Goal: Transaction & Acquisition: Book appointment/travel/reservation

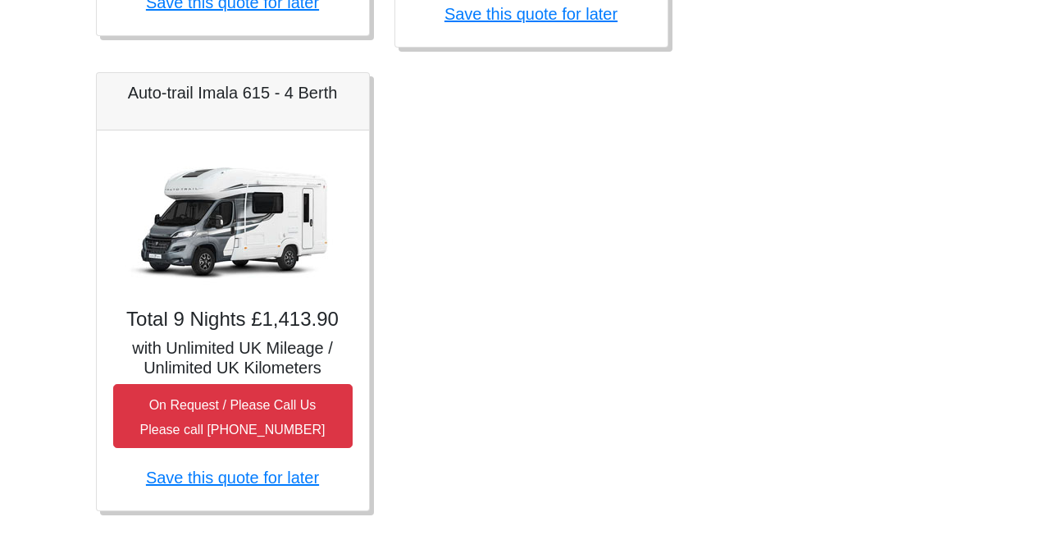
scroll to position [1175, 0]
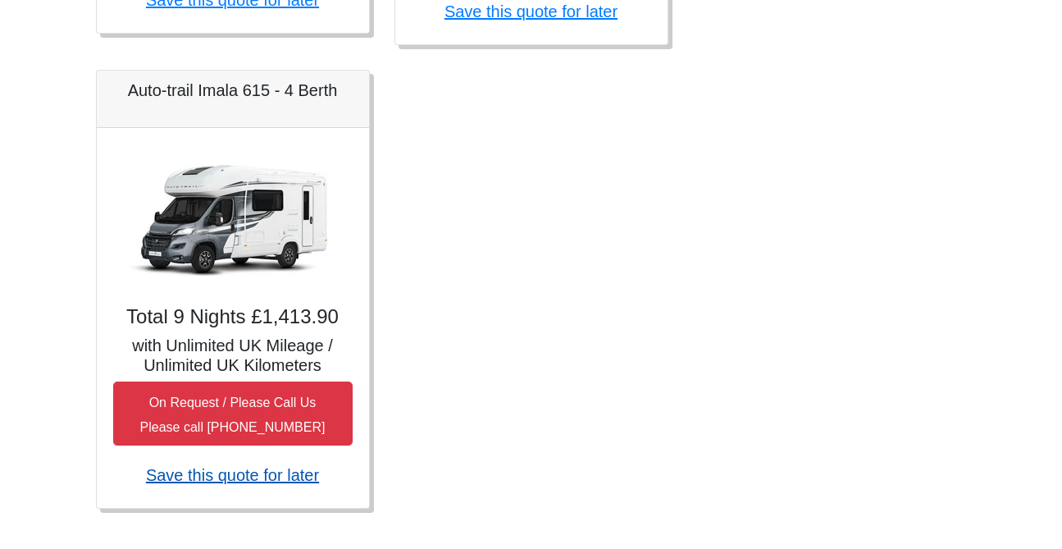
click at [271, 478] on link "Save this quote for later" at bounding box center [232, 475] width 173 height 18
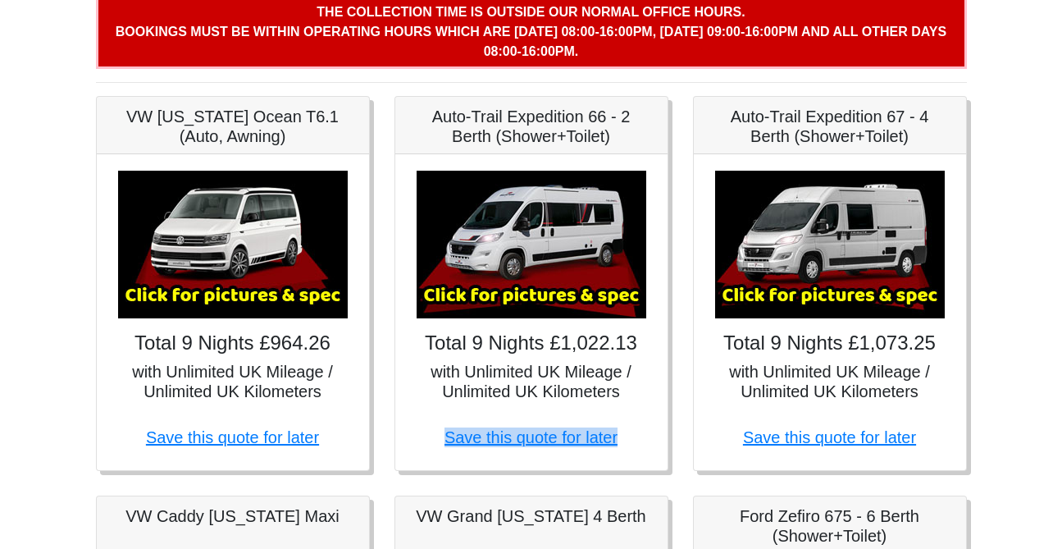
scroll to position [270, 0]
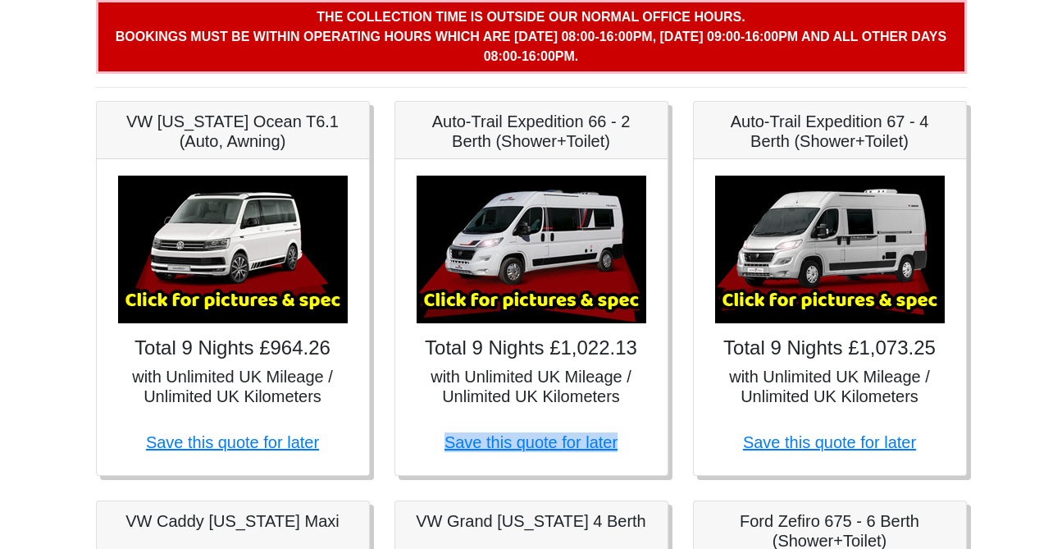
click at [529, 266] on img at bounding box center [532, 250] width 230 height 148
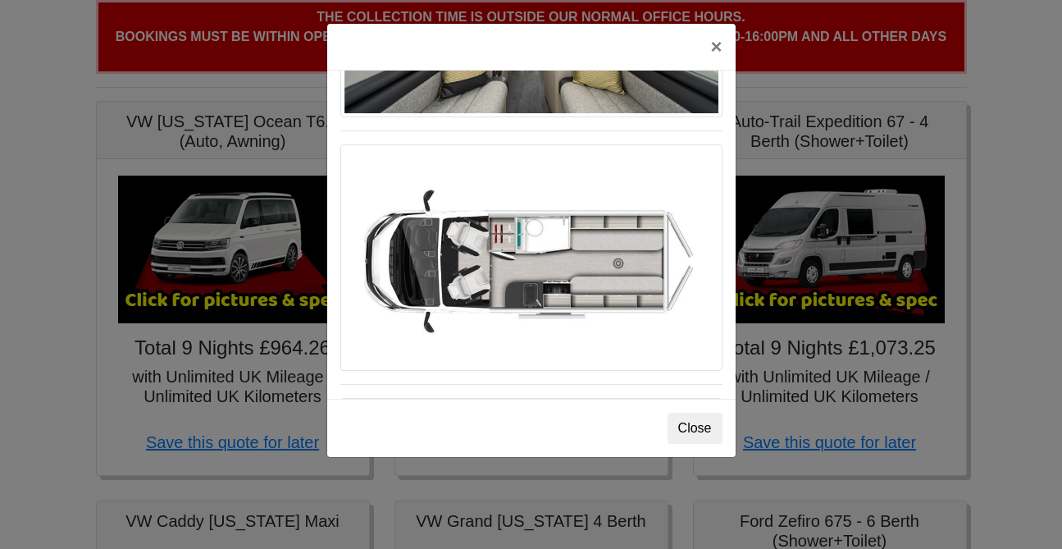
scroll to position [1051, 0]
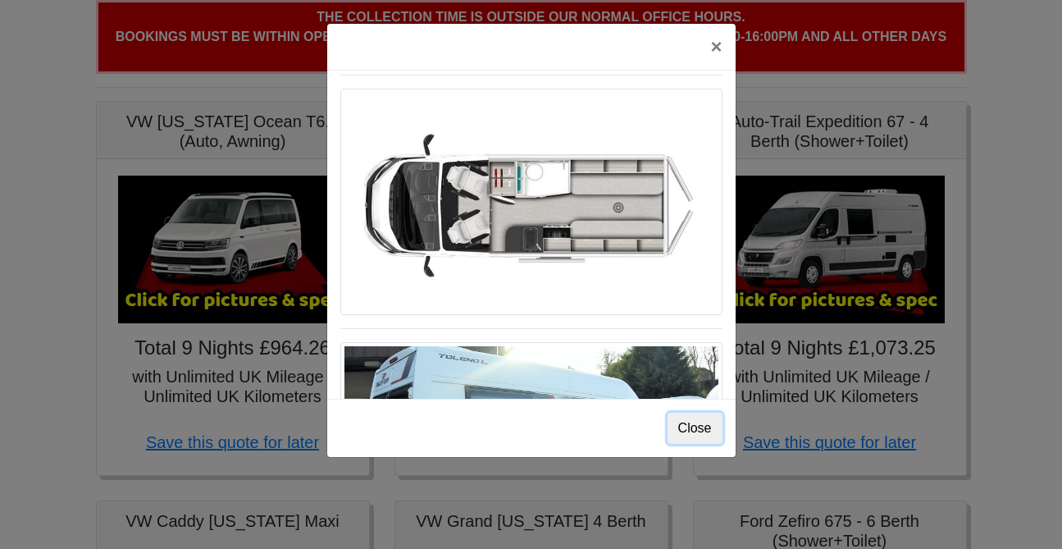
click at [698, 431] on button "Close" at bounding box center [695, 428] width 55 height 31
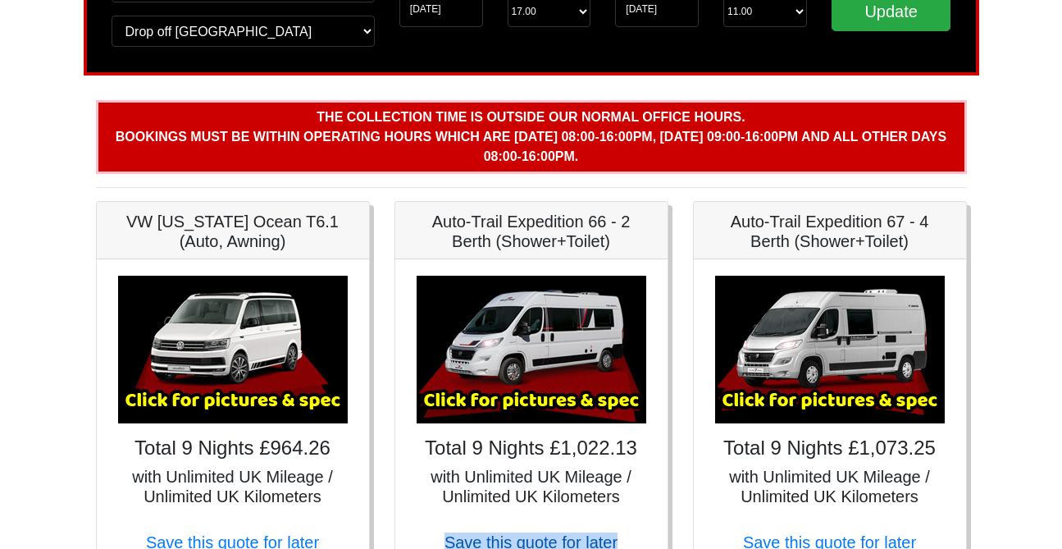
scroll to position [154, 0]
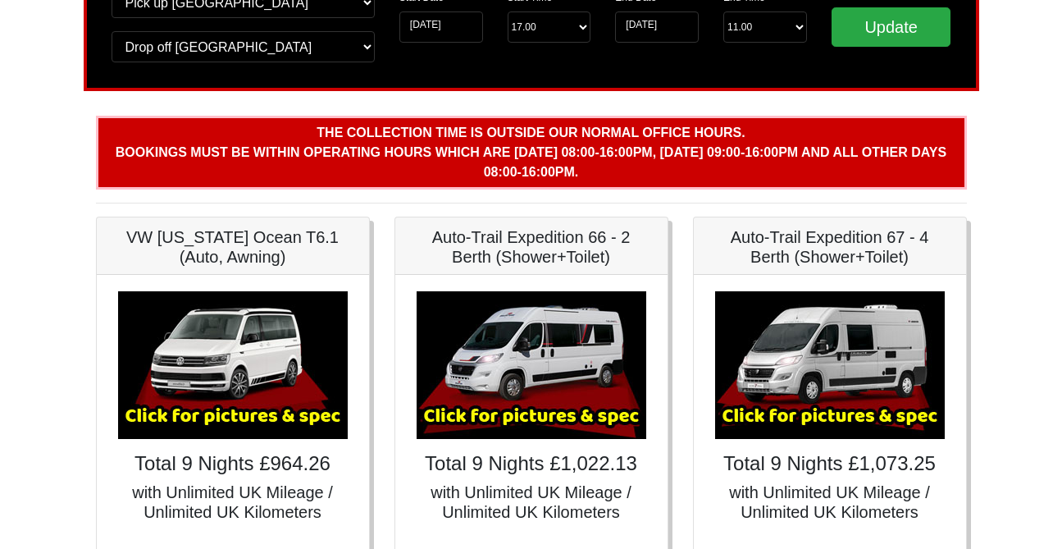
click at [496, 153] on b "The collection time is outside our normal office hours. Bookings must be within…" at bounding box center [531, 151] width 831 height 53
drag, startPoint x: 321, startPoint y: 125, endPoint x: 627, endPoint y: 171, distance: 310.3
click at [627, 171] on p "The collection time is outside our normal office hours. Bookings must be within…" at bounding box center [531, 153] width 871 height 74
copy b "The collection time is outside our normal office hours. Bookings must be within…"
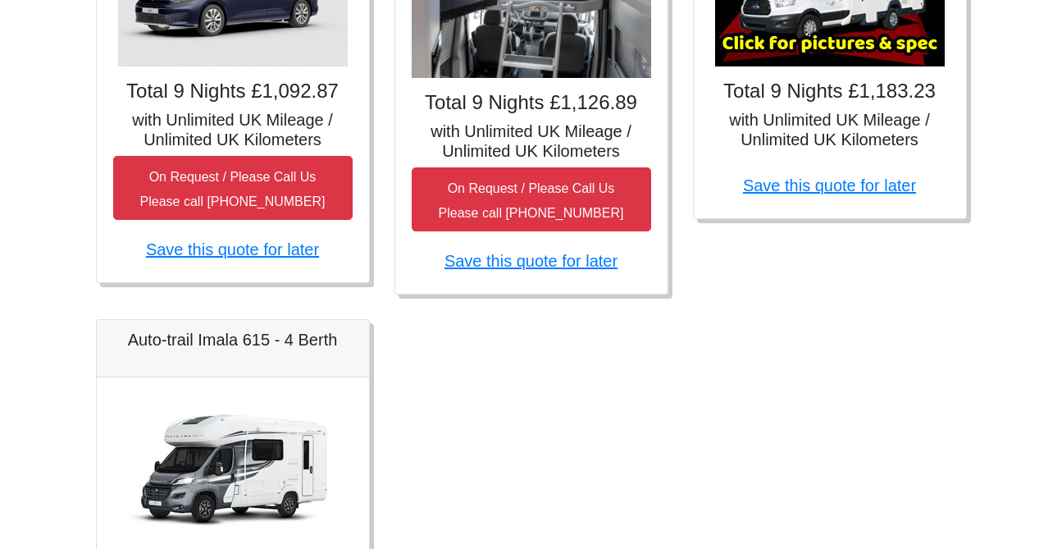
scroll to position [961, 0]
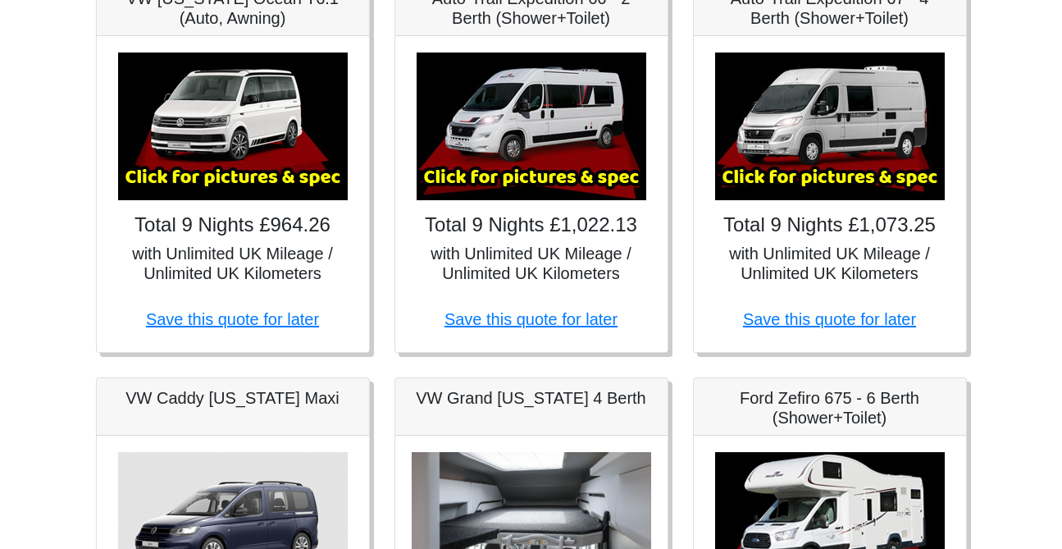
scroll to position [410, 0]
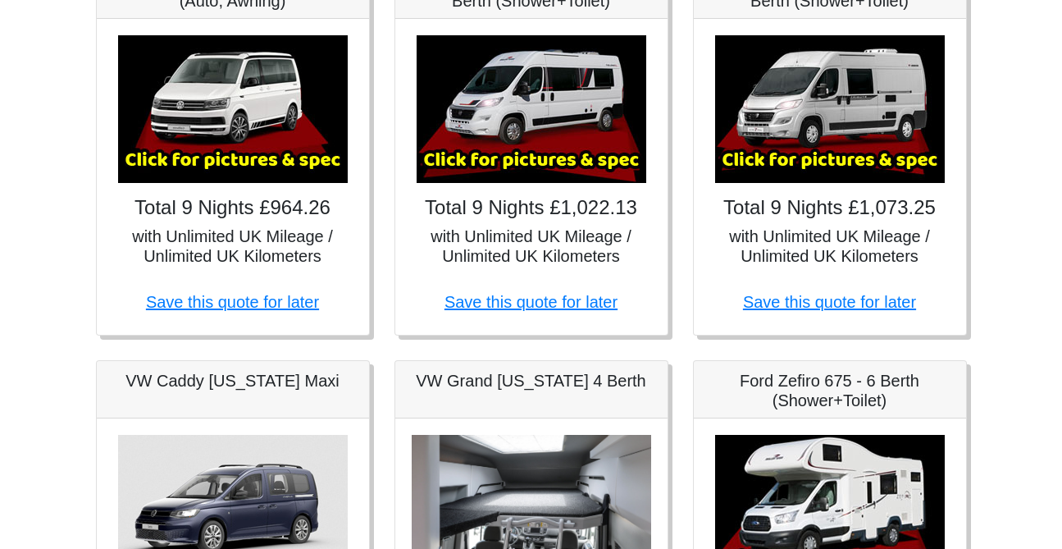
click at [570, 130] on img at bounding box center [532, 109] width 230 height 148
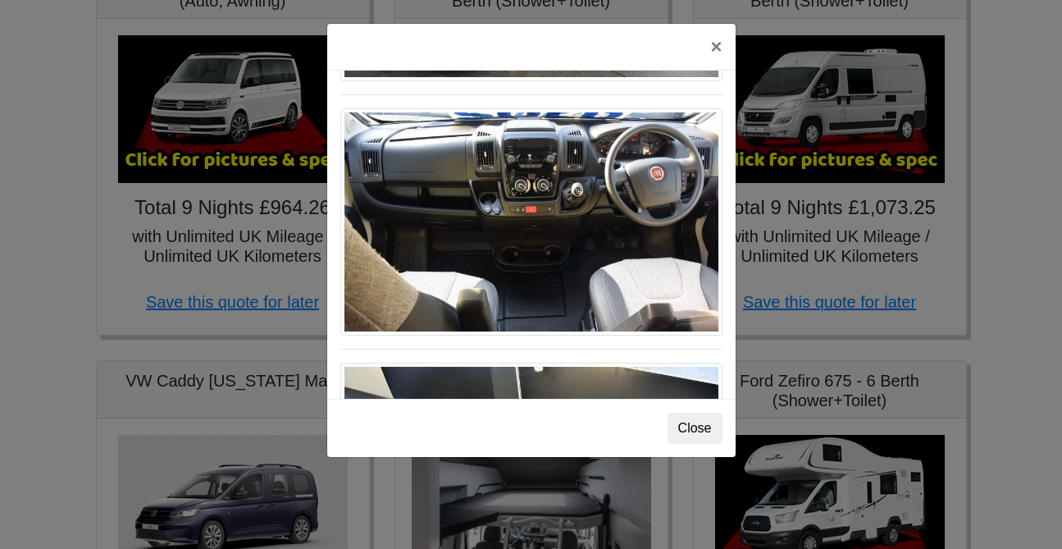
scroll to position [1560, 0]
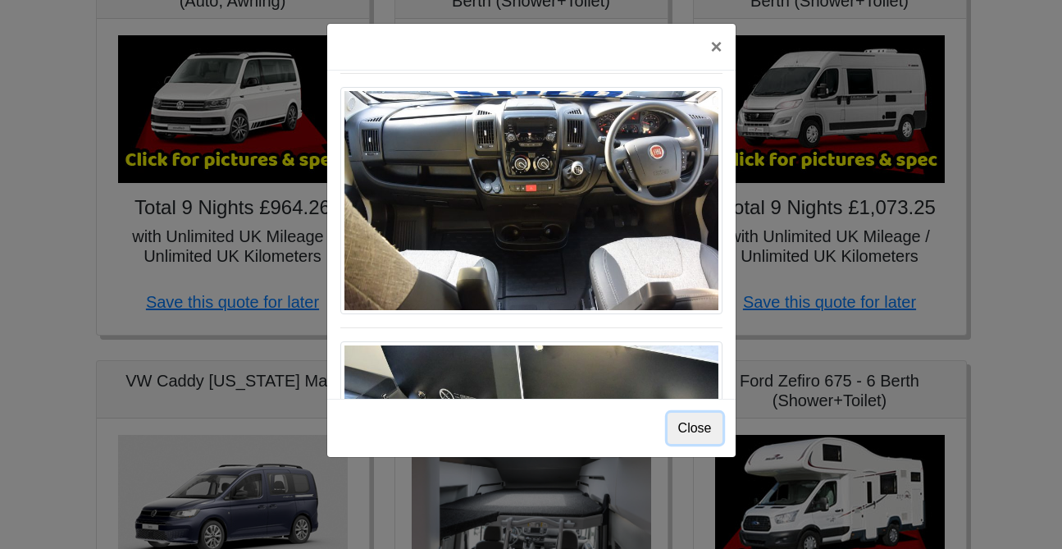
click at [686, 417] on button "Close" at bounding box center [695, 428] width 55 height 31
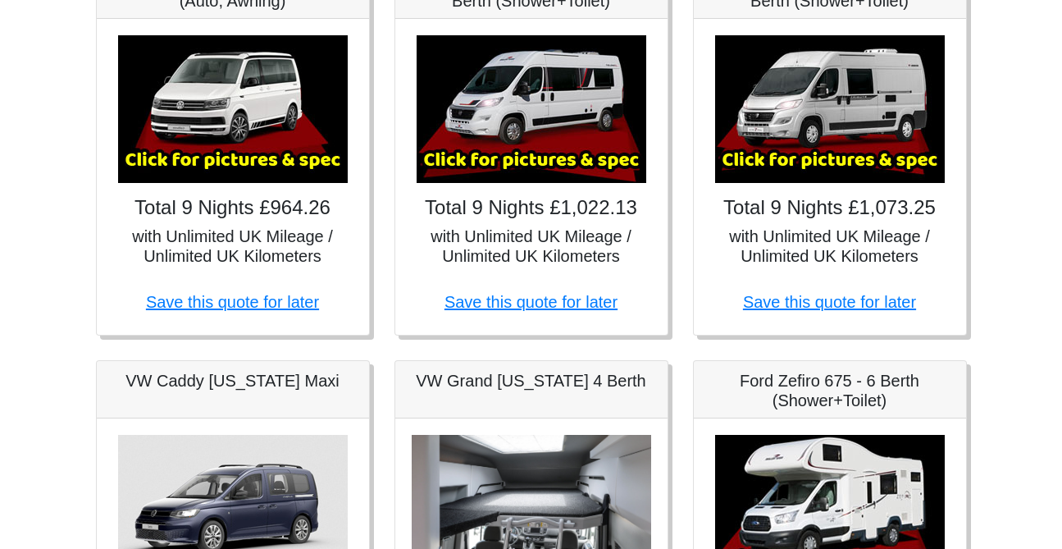
click at [584, 65] on img at bounding box center [532, 109] width 230 height 148
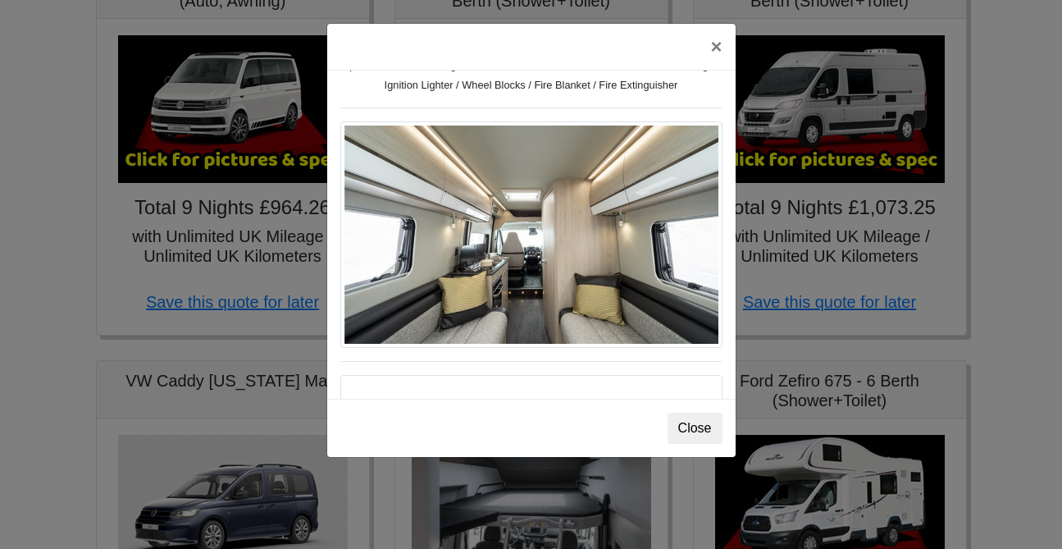
scroll to position [744, 0]
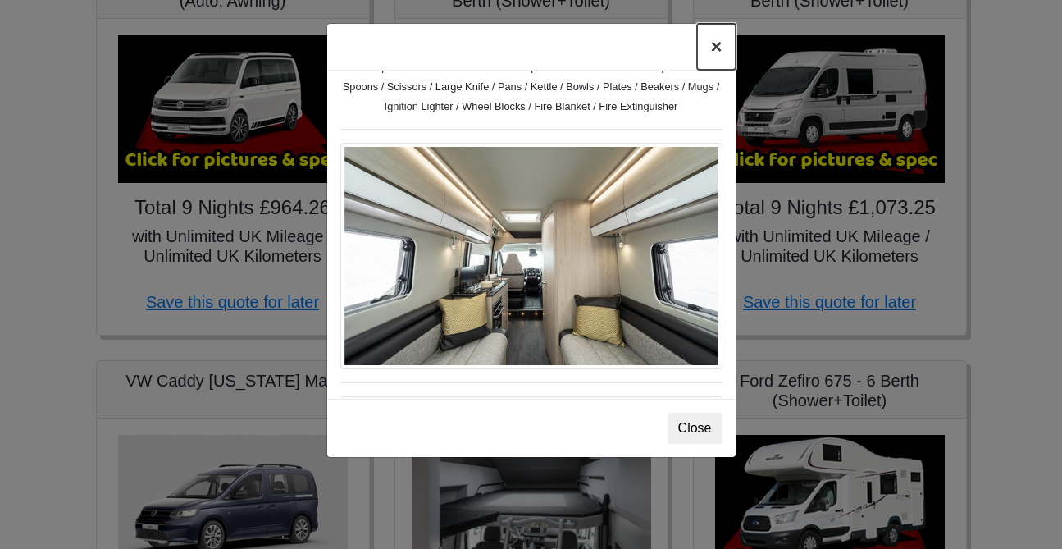
click at [721, 40] on button "×" at bounding box center [716, 47] width 38 height 46
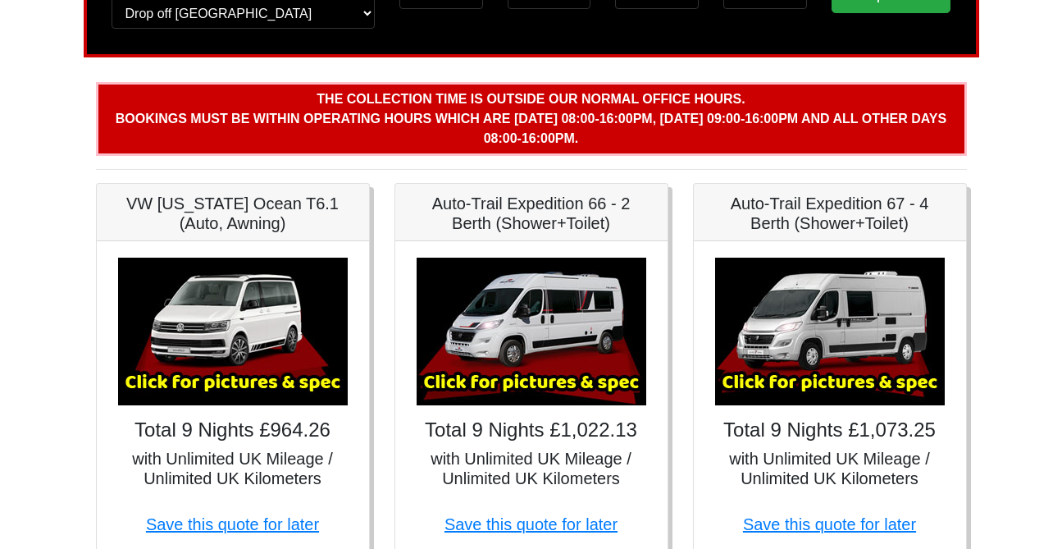
scroll to position [187, 0]
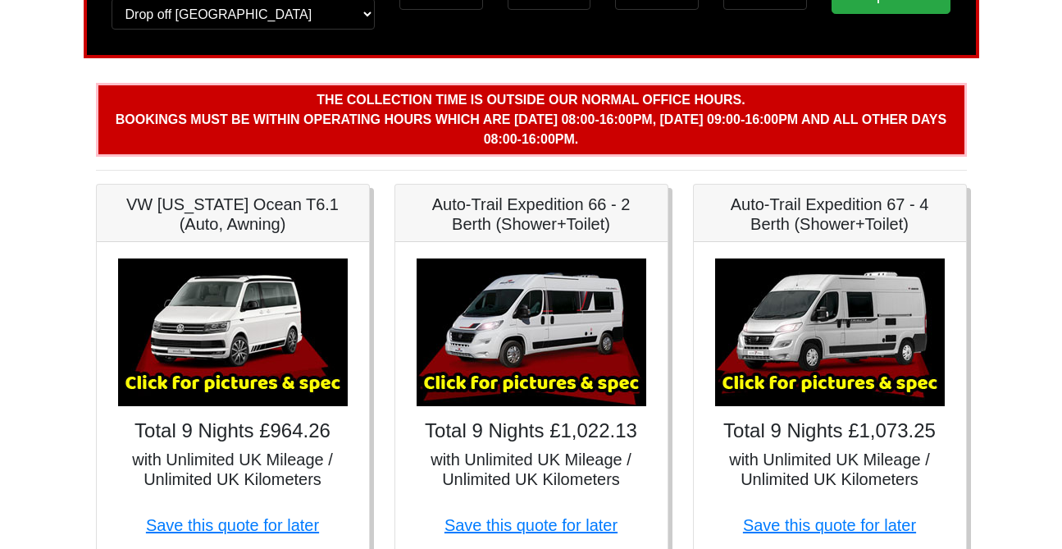
click at [566, 217] on h5 "Auto-Trail Expedition 66 - 2 Berth (Shower+Toilet)" at bounding box center [531, 213] width 239 height 39
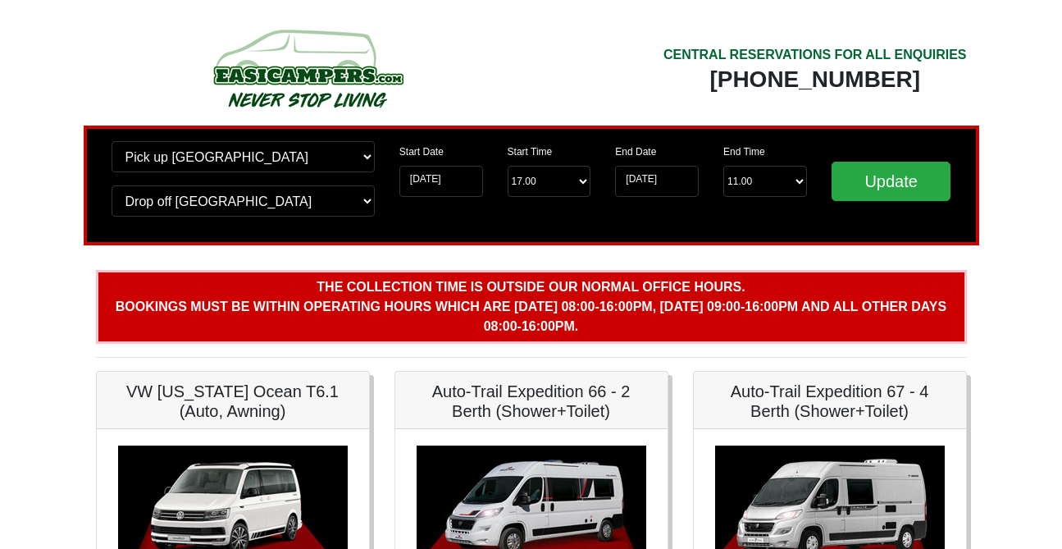
scroll to position [261, 0]
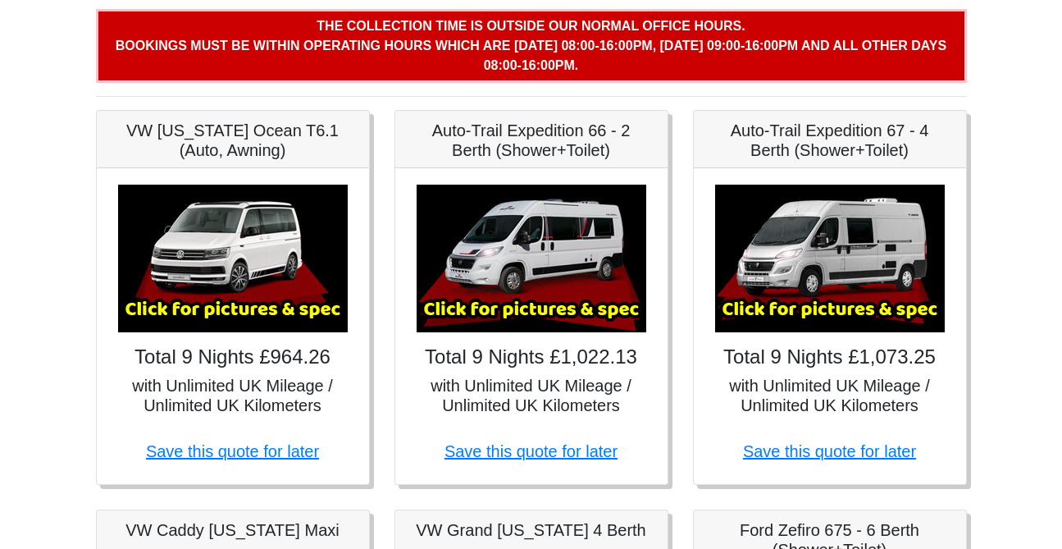
click at [550, 250] on img at bounding box center [532, 259] width 230 height 148
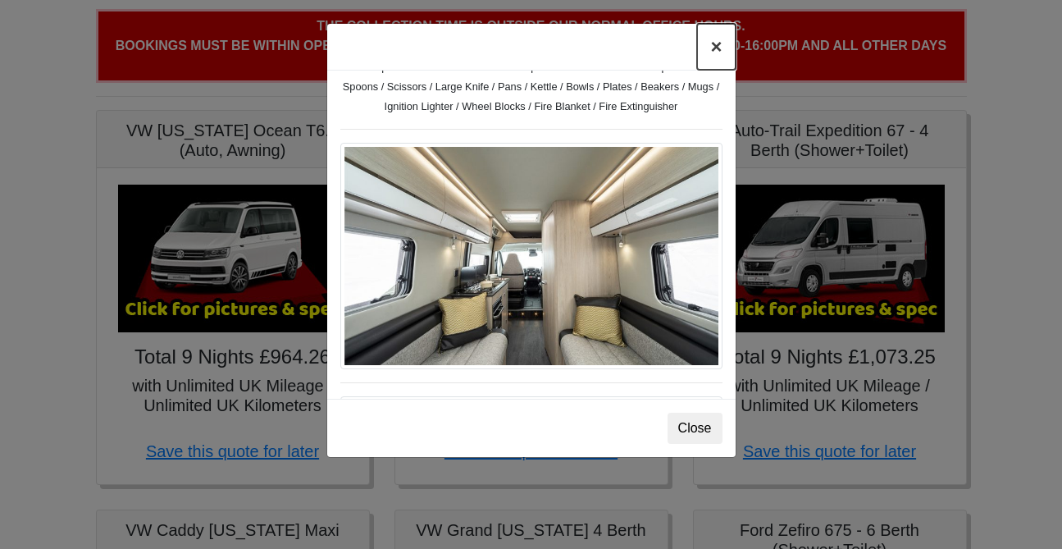
click at [715, 43] on button "×" at bounding box center [716, 47] width 38 height 46
